Goal: Go to known website: Access a specific website the user already knows

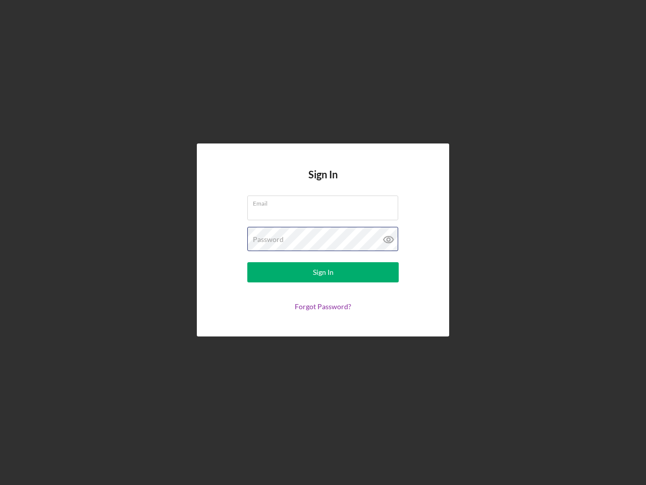
click at [323, 242] on div "Password" at bounding box center [322, 239] width 151 height 25
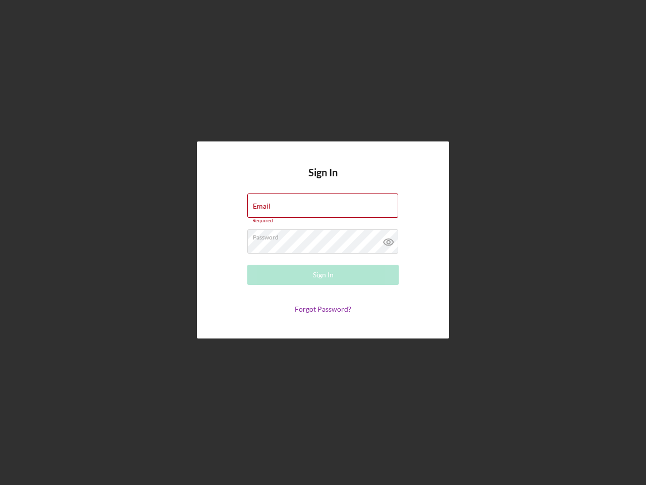
click at [389, 239] on icon at bounding box center [388, 241] width 25 height 25
